Goal: Transaction & Acquisition: Purchase product/service

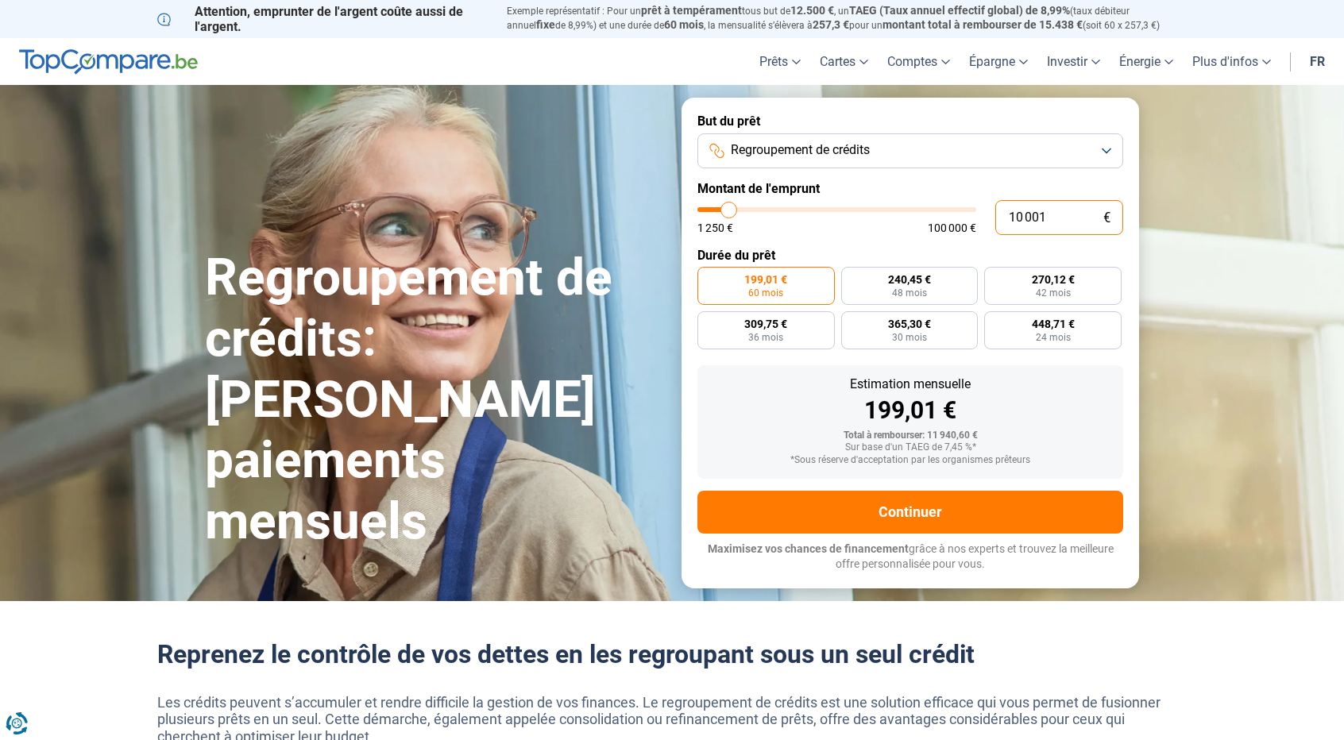
drag, startPoint x: 1020, startPoint y: 220, endPoint x: 983, endPoint y: 213, distance: 38.0
click at [983, 213] on div "10 001 € 1 250 € 100 000 €" at bounding box center [910, 217] width 426 height 35
type input "9"
type input "1250"
type input "95"
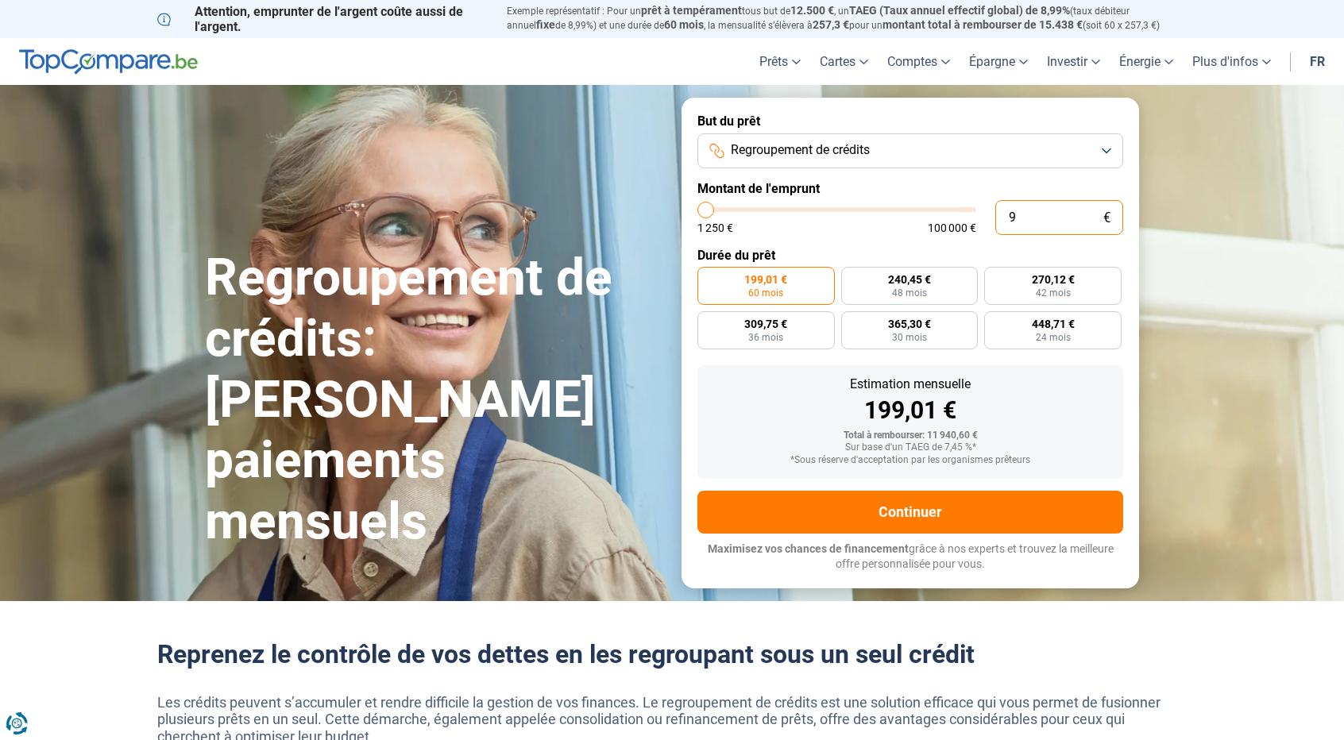
type input "1250"
type input "950"
type input "1250"
type input "9 500"
type input "9500"
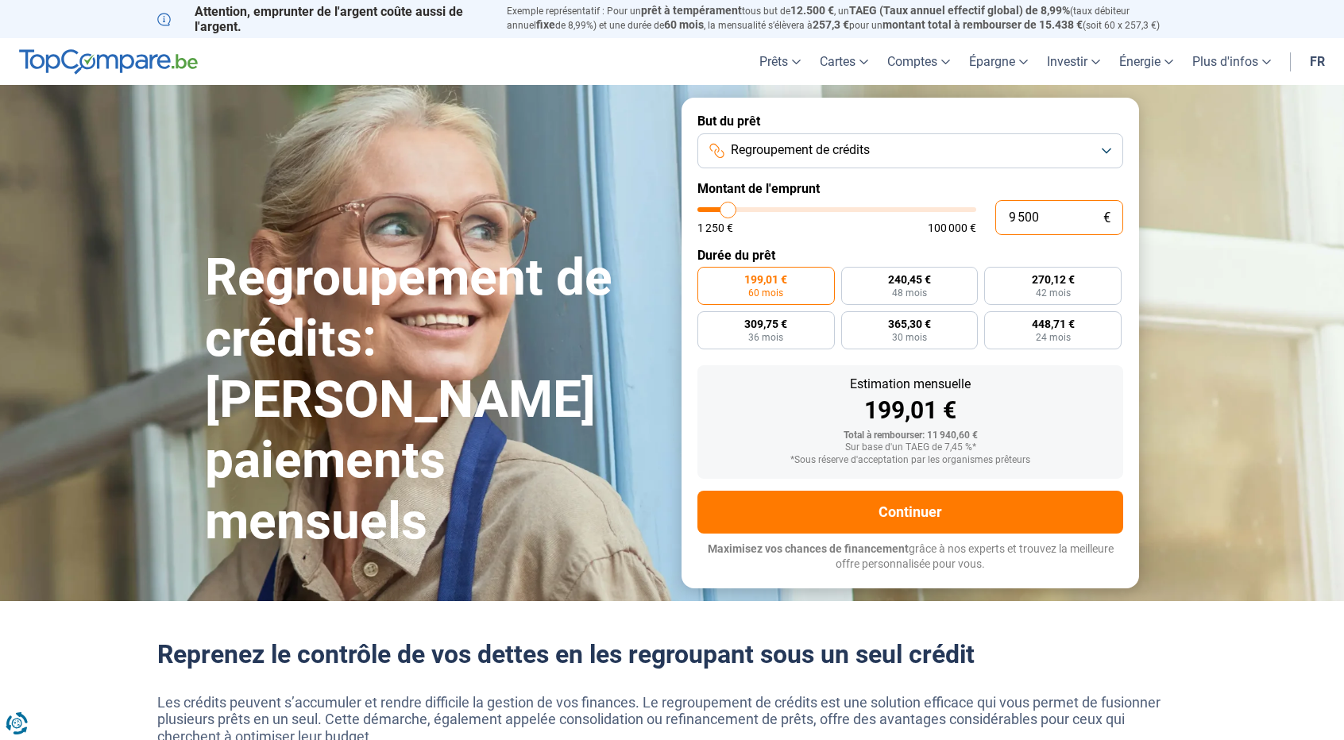
radio input "true"
type input "9 500"
click at [1006, 341] on div "228,40 € 48 mois 256,59 € 42 mois 294,23 € 36 mois 347,00 € 30 mois 426,23 € 24…" at bounding box center [910, 308] width 426 height 83
click at [764, 344] on label "347,00 € 30 mois" at bounding box center [765, 330] width 137 height 38
click at [708, 322] on input "347,00 € 30 mois" at bounding box center [702, 316] width 10 height 10
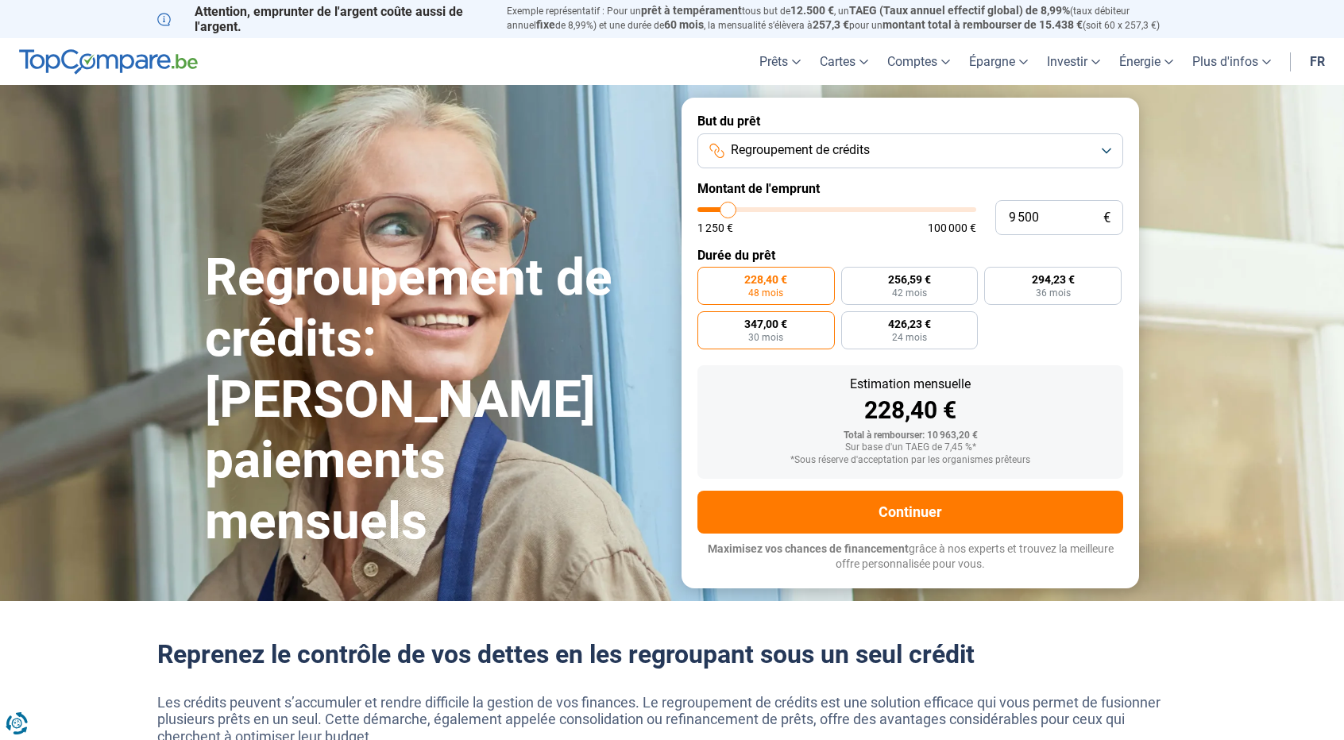
radio input "true"
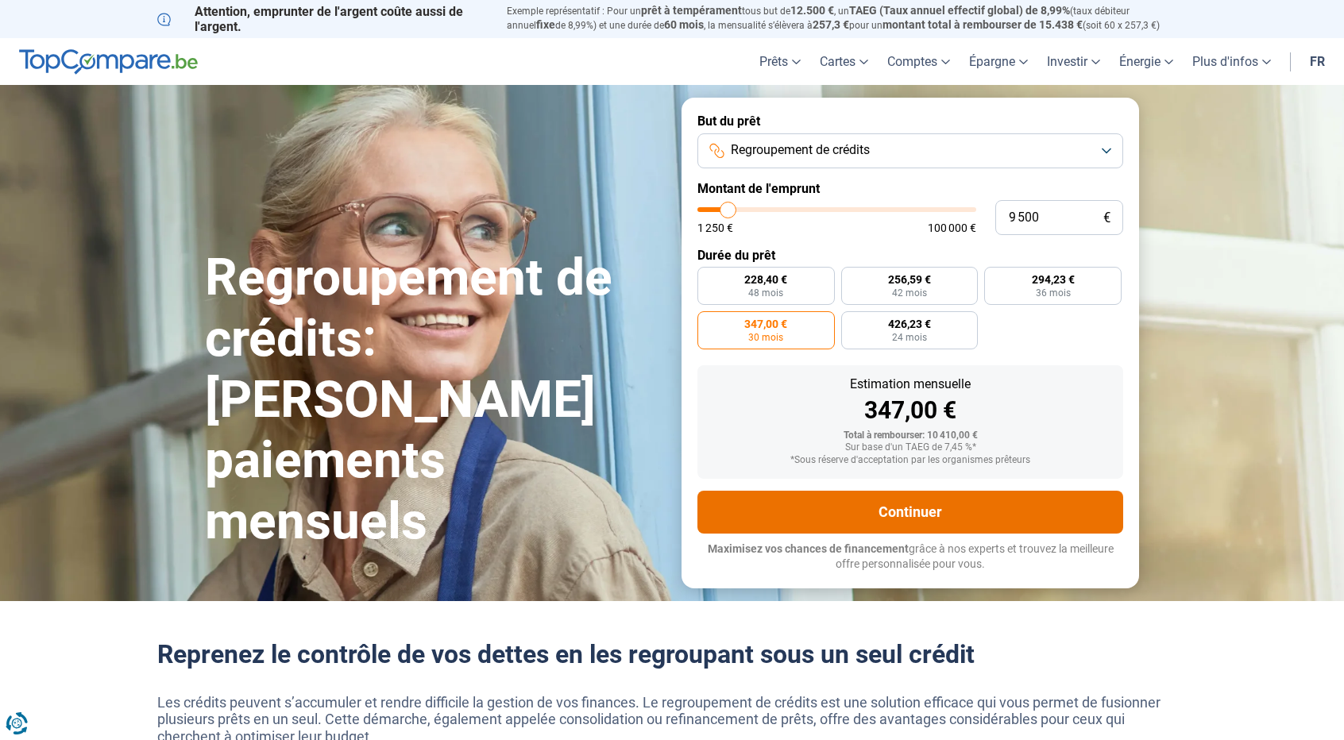
click at [910, 507] on button "Continuer" at bounding box center [910, 512] width 426 height 43
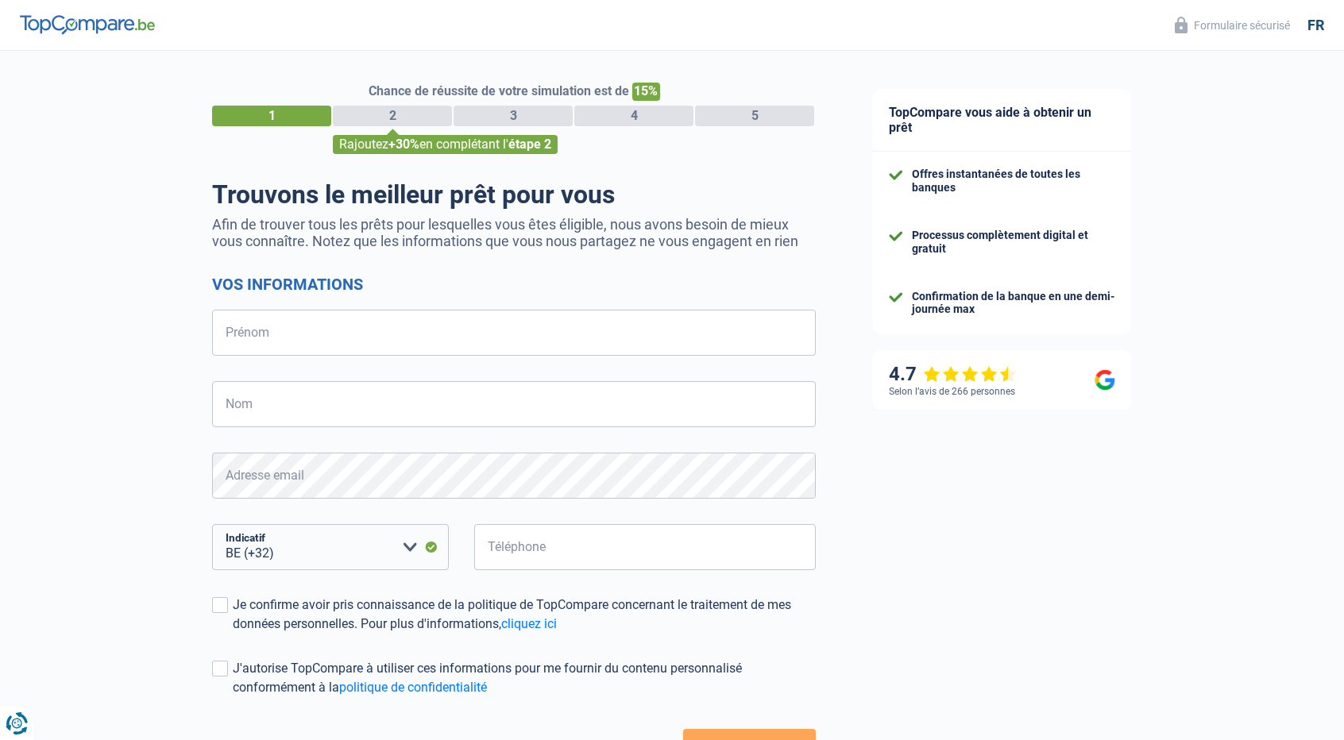
select select "32"
click at [237, 330] on input "Prénom" at bounding box center [514, 333] width 604 height 46
type input "m"
type input "[PERSON_NAME]"
type input "Barbier"
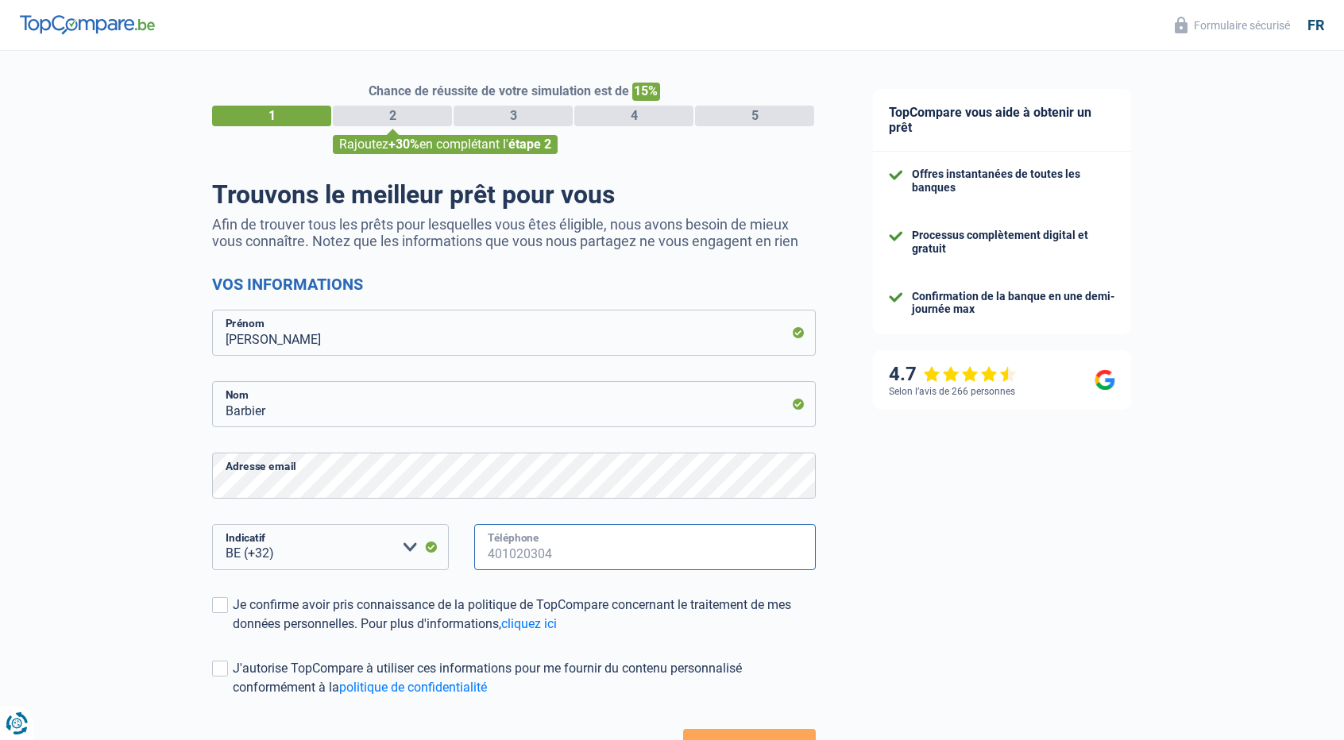
scroll to position [119, 0]
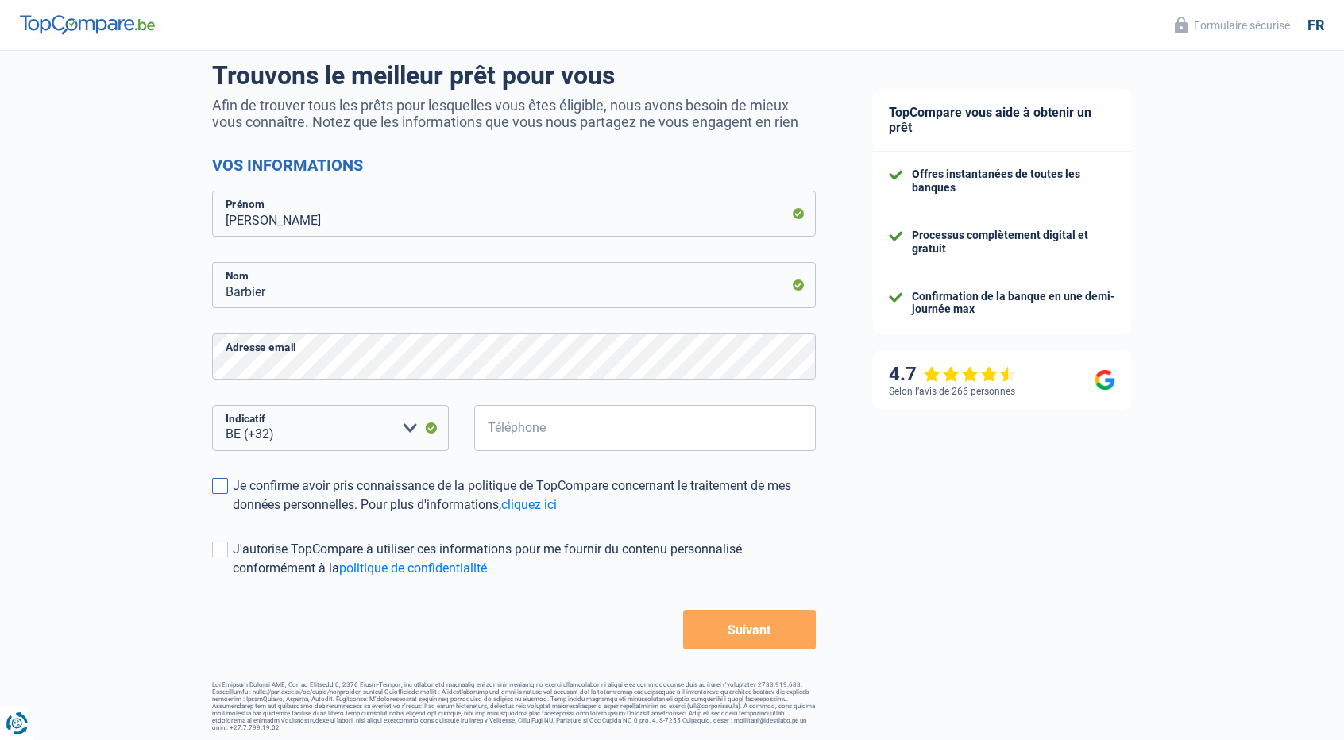
click at [225, 482] on span at bounding box center [220, 486] width 16 height 16
click at [233, 515] on input "Je confirme avoir pris connaissance de la politique de TopCompare concernant le…" at bounding box center [233, 515] width 0 height 0
click at [726, 636] on button "Suivant" at bounding box center [749, 630] width 133 height 40
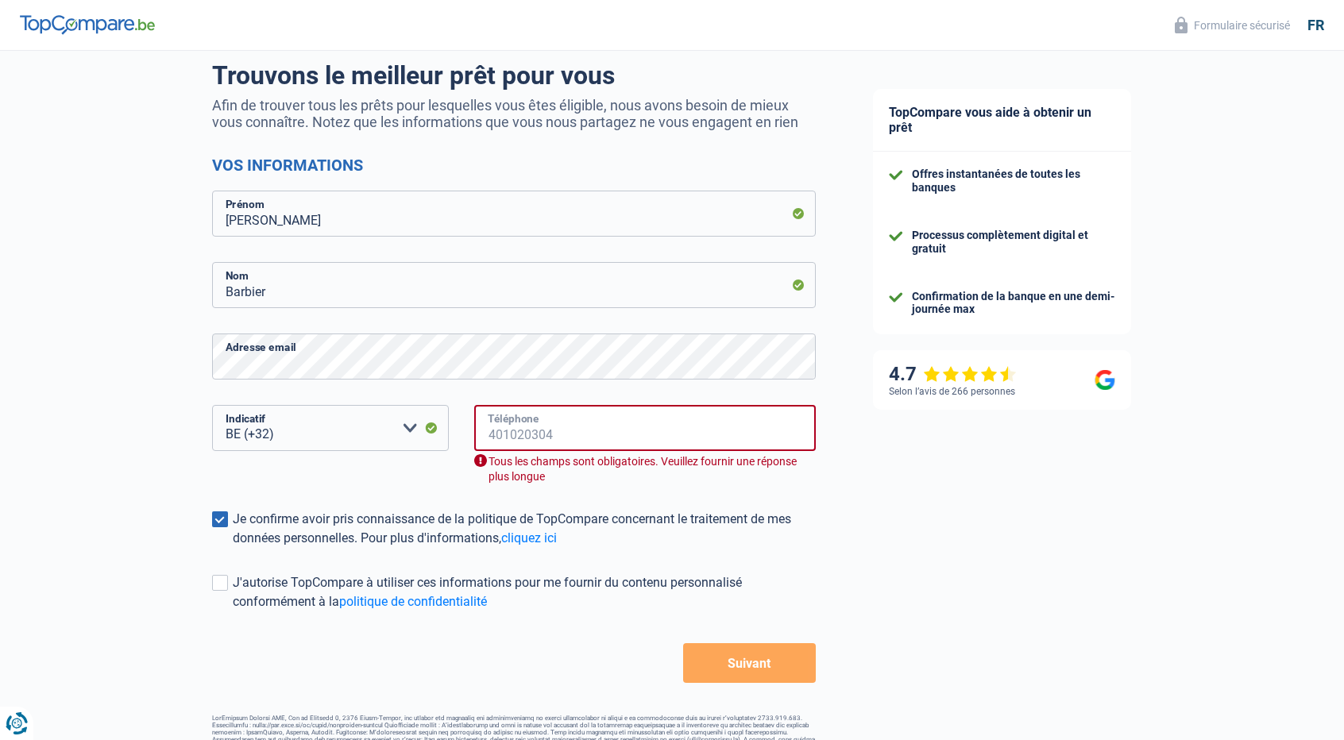
click at [527, 438] on input "Téléphone" at bounding box center [644, 428] width 341 height 46
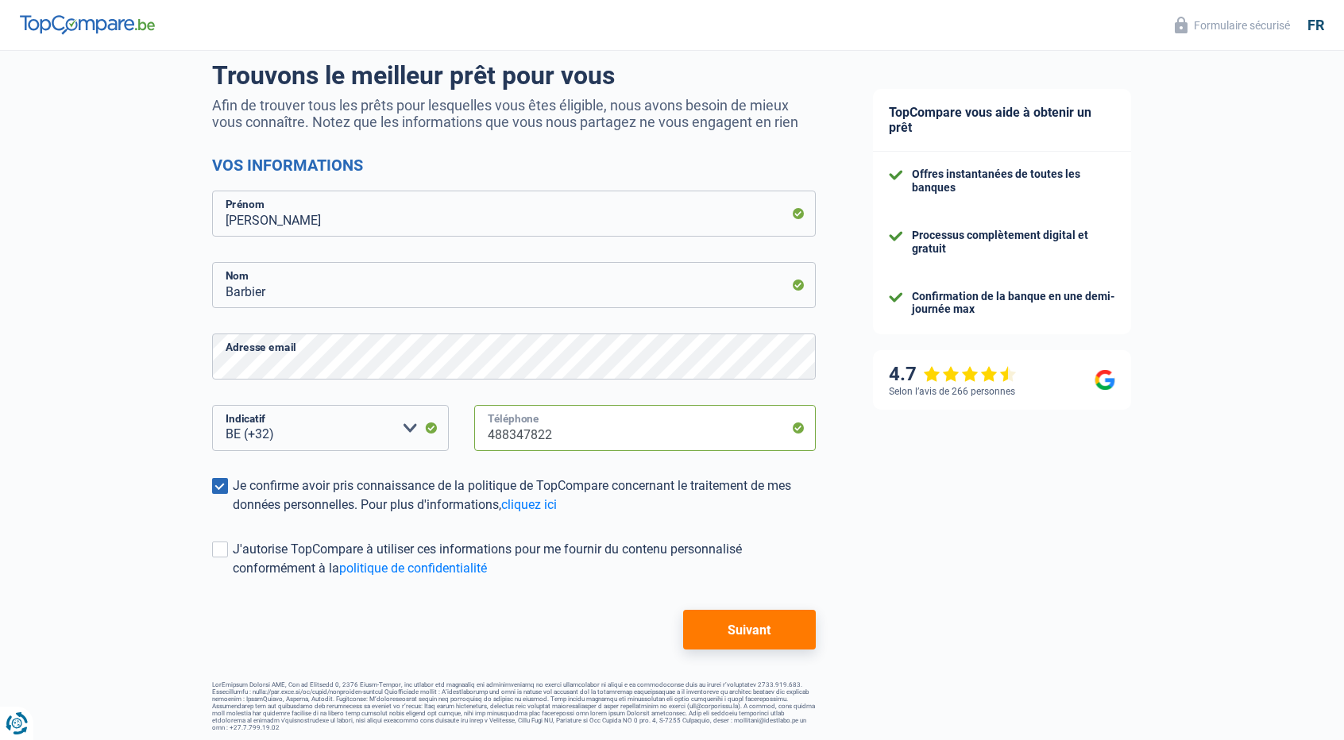
type input "488347822"
click at [764, 631] on button "Suivant" at bounding box center [749, 630] width 133 height 40
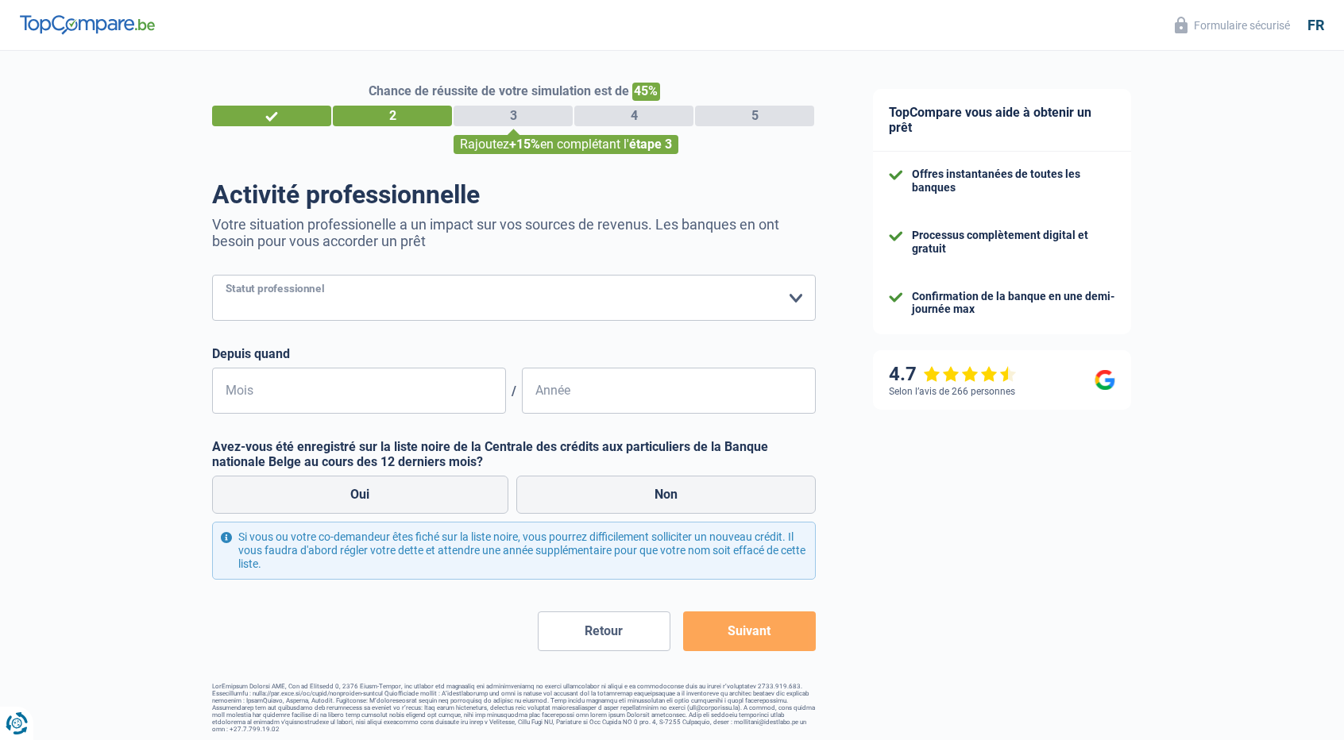
click at [279, 310] on select "Ouvrier Employé privé Employé public Invalide Indépendant Pensionné Chômeur Mut…" at bounding box center [514, 298] width 604 height 46
click at [212, 276] on select "Ouvrier Employé privé Employé public Invalide Indépendant Pensionné Chômeur Mut…" at bounding box center [514, 298] width 604 height 46
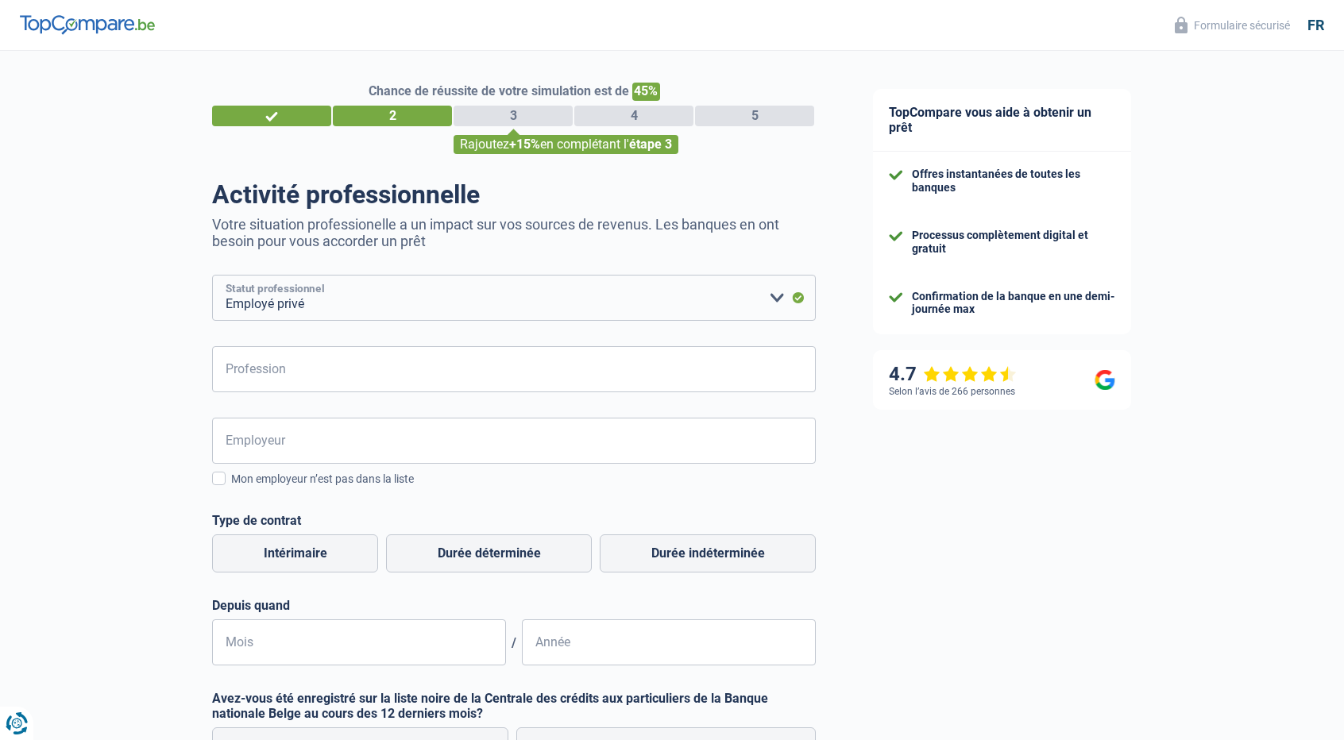
click at [276, 312] on select "Ouvrier Employé privé Employé public Invalide Indépendant Pensionné Chômeur Mut…" at bounding box center [514, 298] width 604 height 46
select select "publicEmployee"
click at [212, 276] on select "Ouvrier Employé privé Employé public Invalide Indépendant Pensionné Chômeur Mut…" at bounding box center [514, 298] width 604 height 46
click at [305, 364] on input "Profession" at bounding box center [514, 369] width 604 height 46
type input "Institutrice"
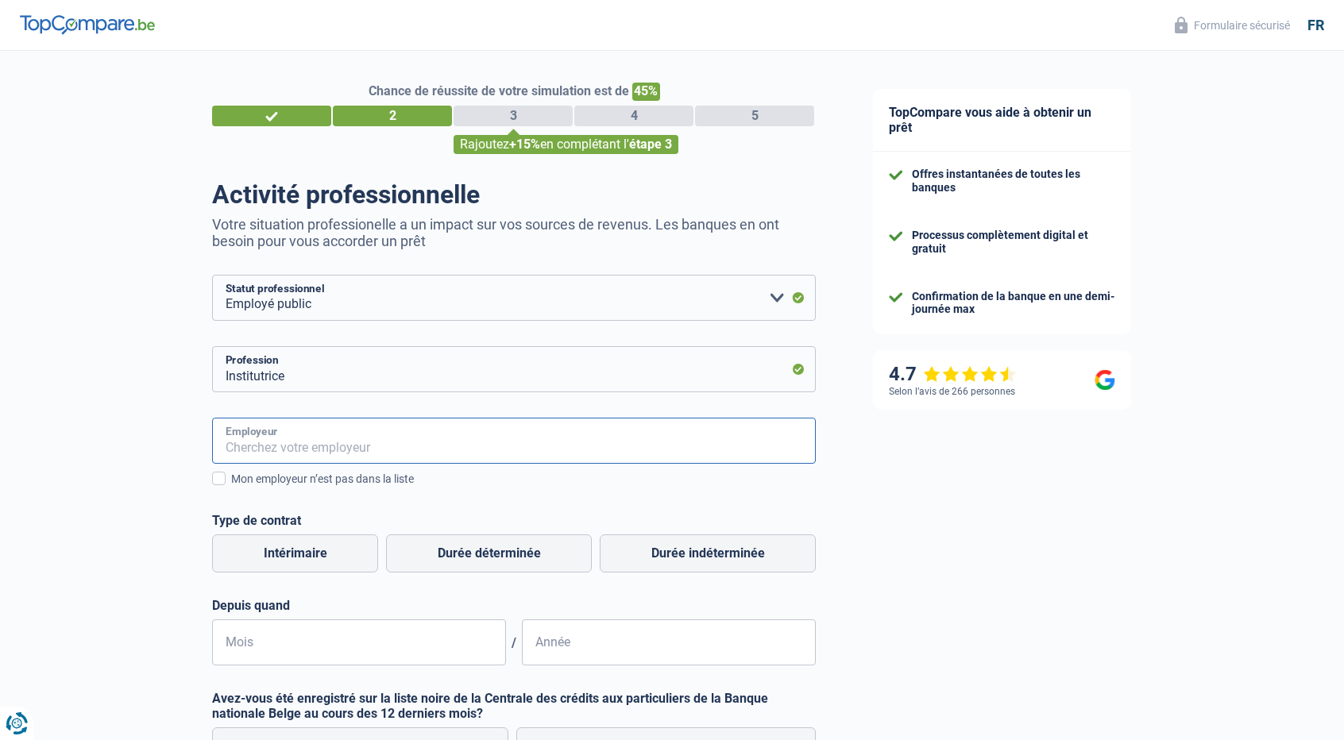
type input "f"
click at [141, 475] on div "Chance de réussite de votre simulation est de 45% 1 2 3 4 5 Rajoutez +15% en co…" at bounding box center [422, 517] width 844 height 947
click at [271, 453] on input "UCM" at bounding box center [514, 441] width 604 height 46
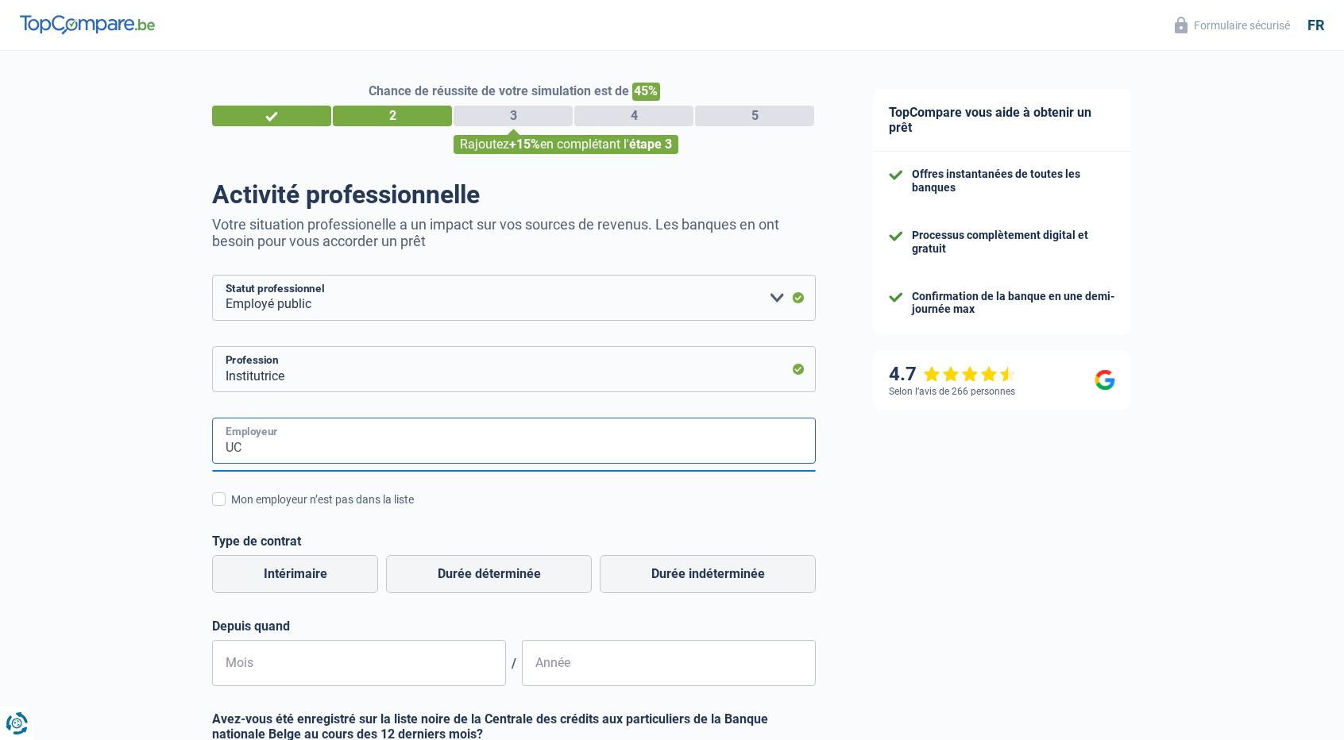
type input "U"
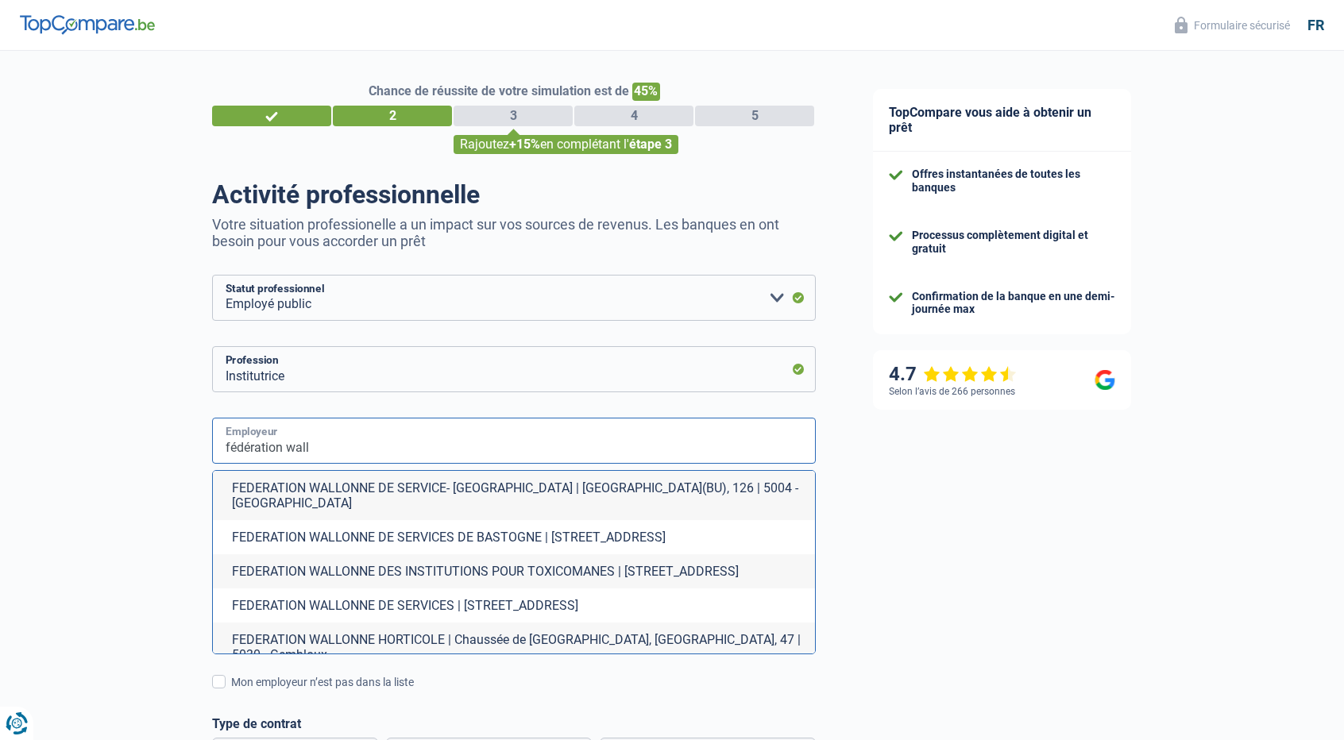
type input "fédération wallo"
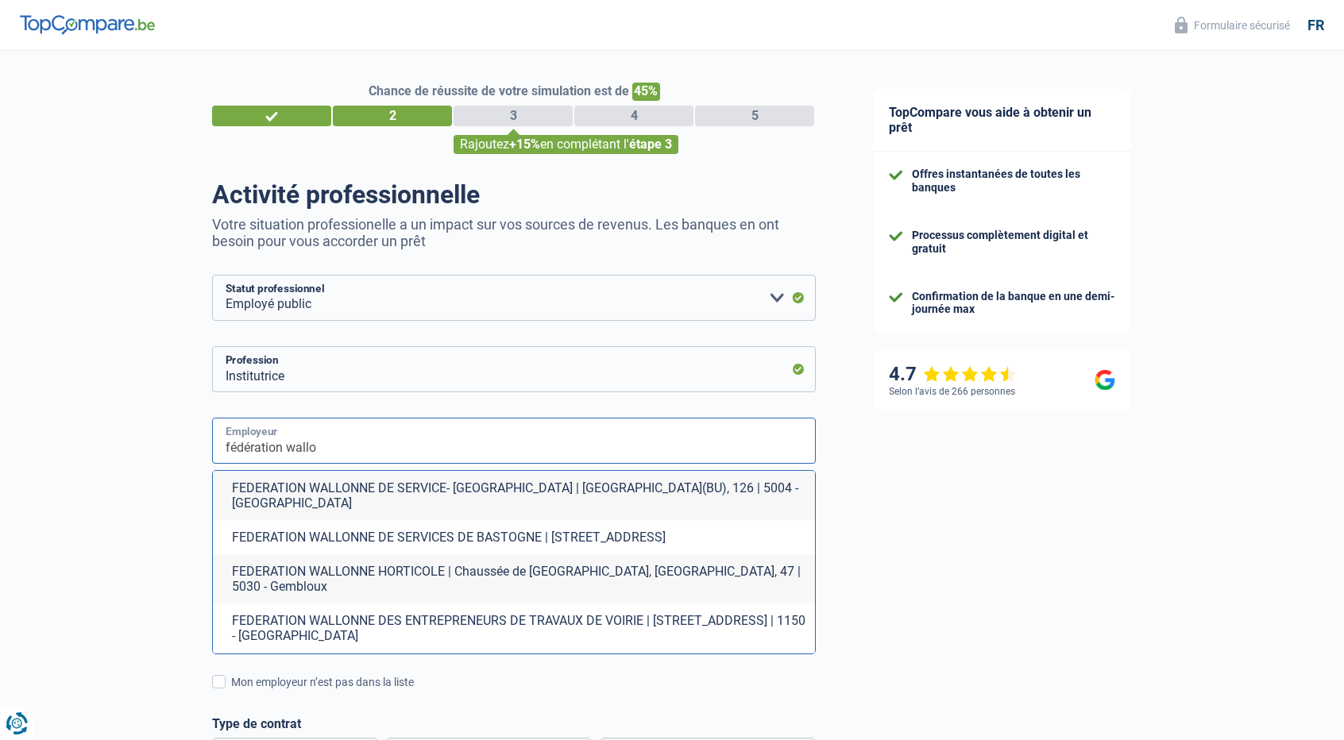
drag, startPoint x: 457, startPoint y: 442, endPoint x: 143, endPoint y: 448, distance: 314.5
click at [143, 448] on div "Chance de réussite de votre simulation est de 45% 1 2 3 4 5 Rajoutez +15% en co…" at bounding box center [422, 619] width 844 height 1150
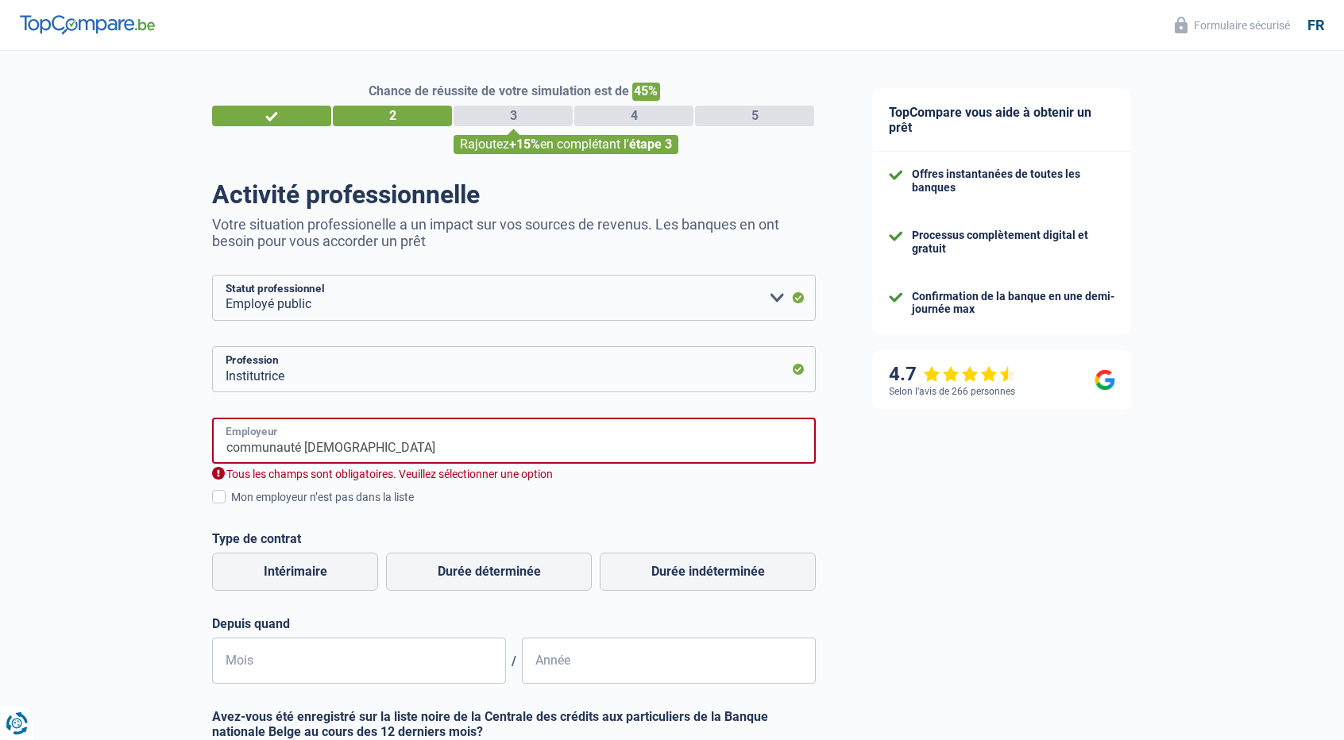
click at [371, 447] on input "communauté [DEMOGRAPHIC_DATA]" at bounding box center [514, 441] width 604 height 46
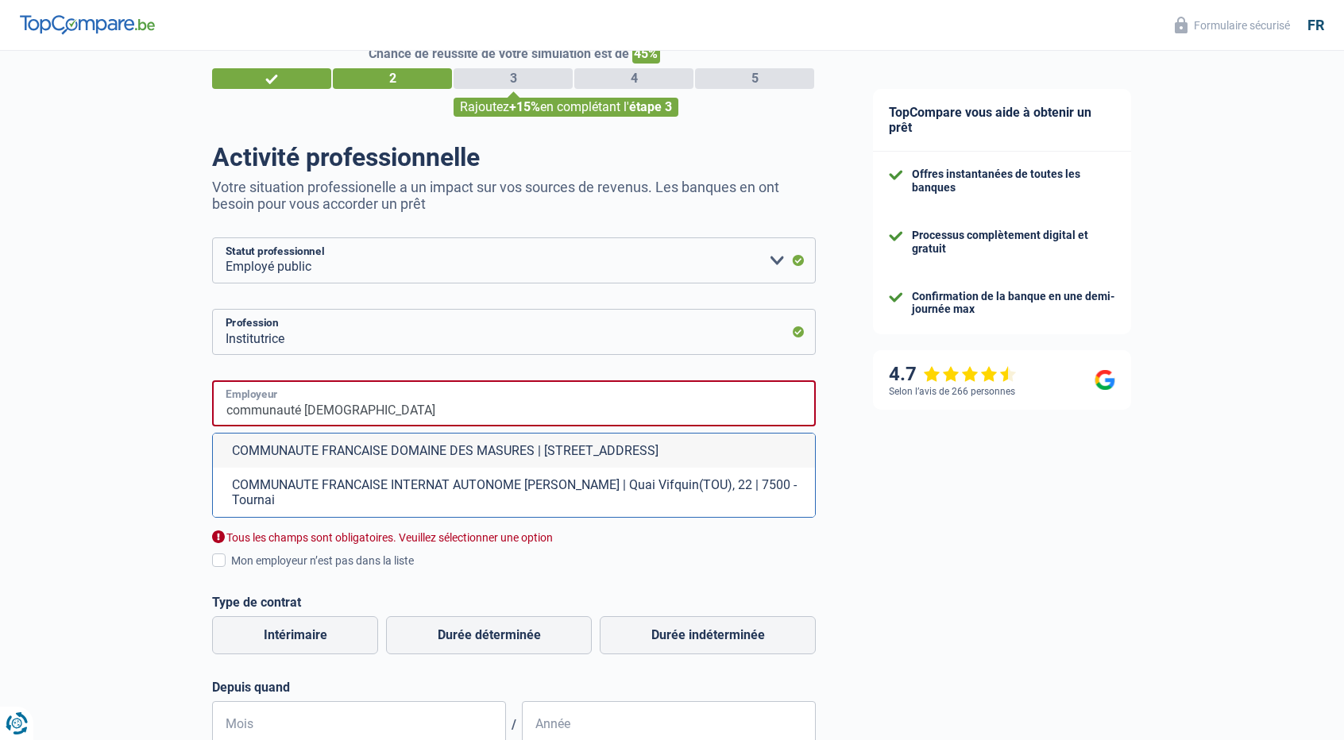
scroll to position [37, 0]
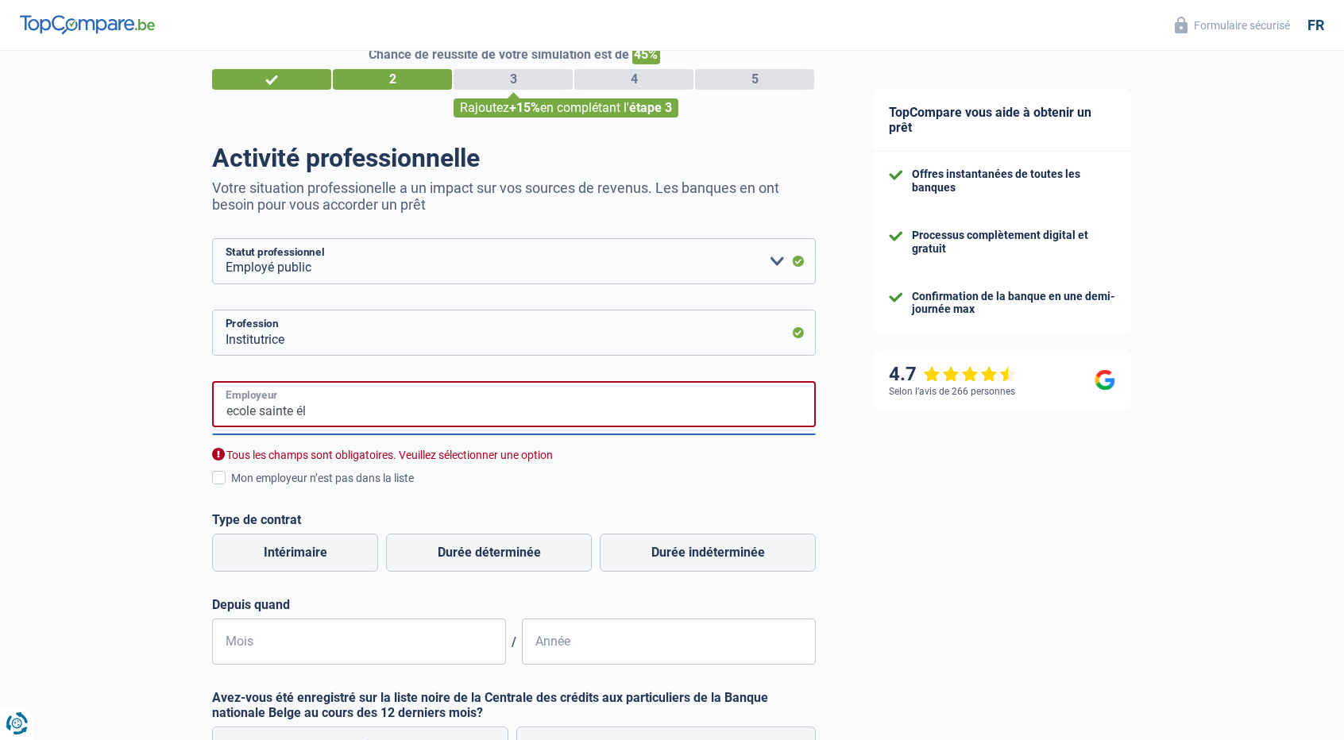
type input "ecole sainte éli"
